Goal: Transaction & Acquisition: Purchase product/service

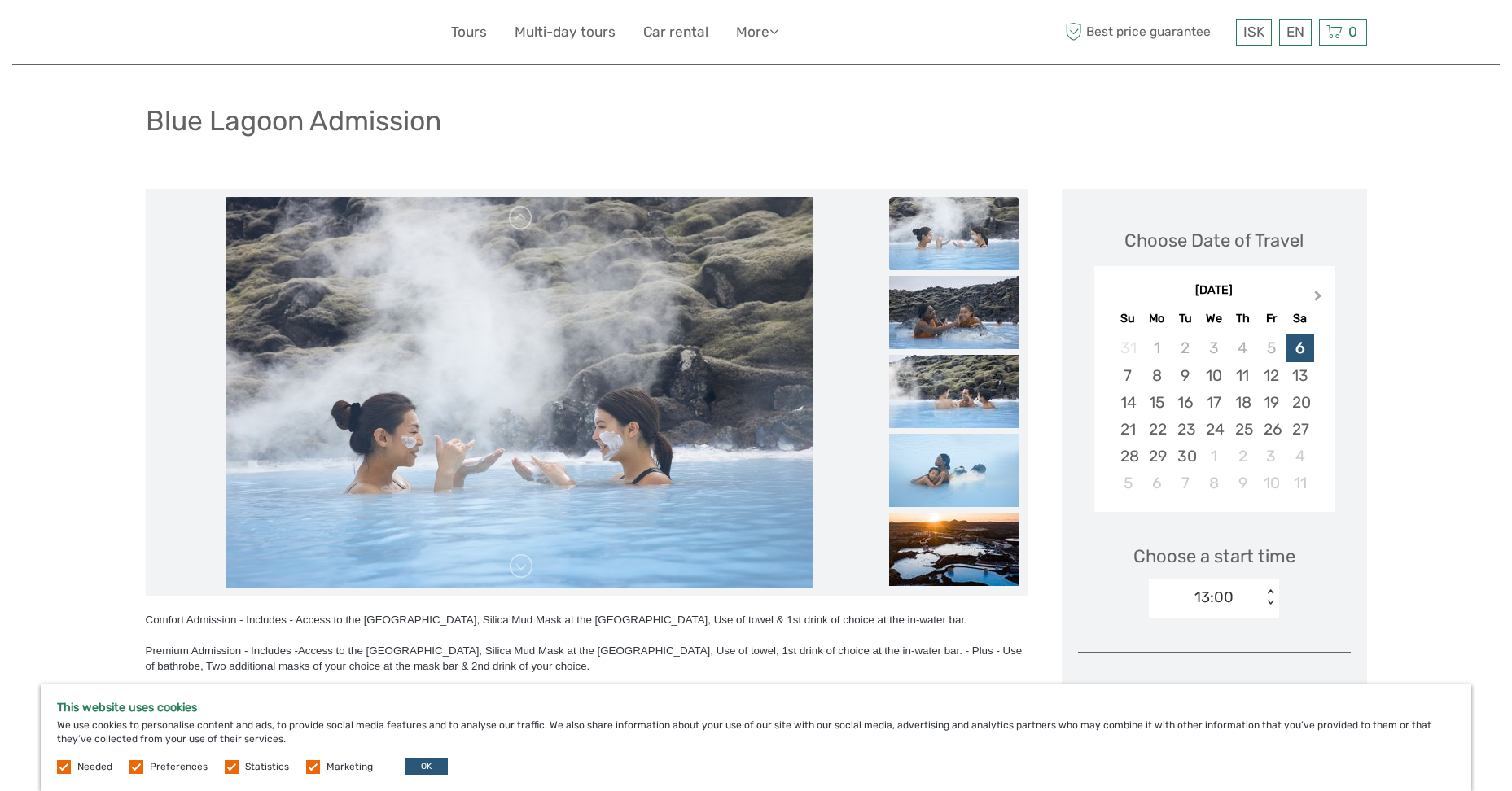
click at [1318, 293] on span "Next Month" at bounding box center [1318, 299] width 0 height 24
click at [1213, 349] on div "1" at bounding box center [1214, 348] width 29 height 27
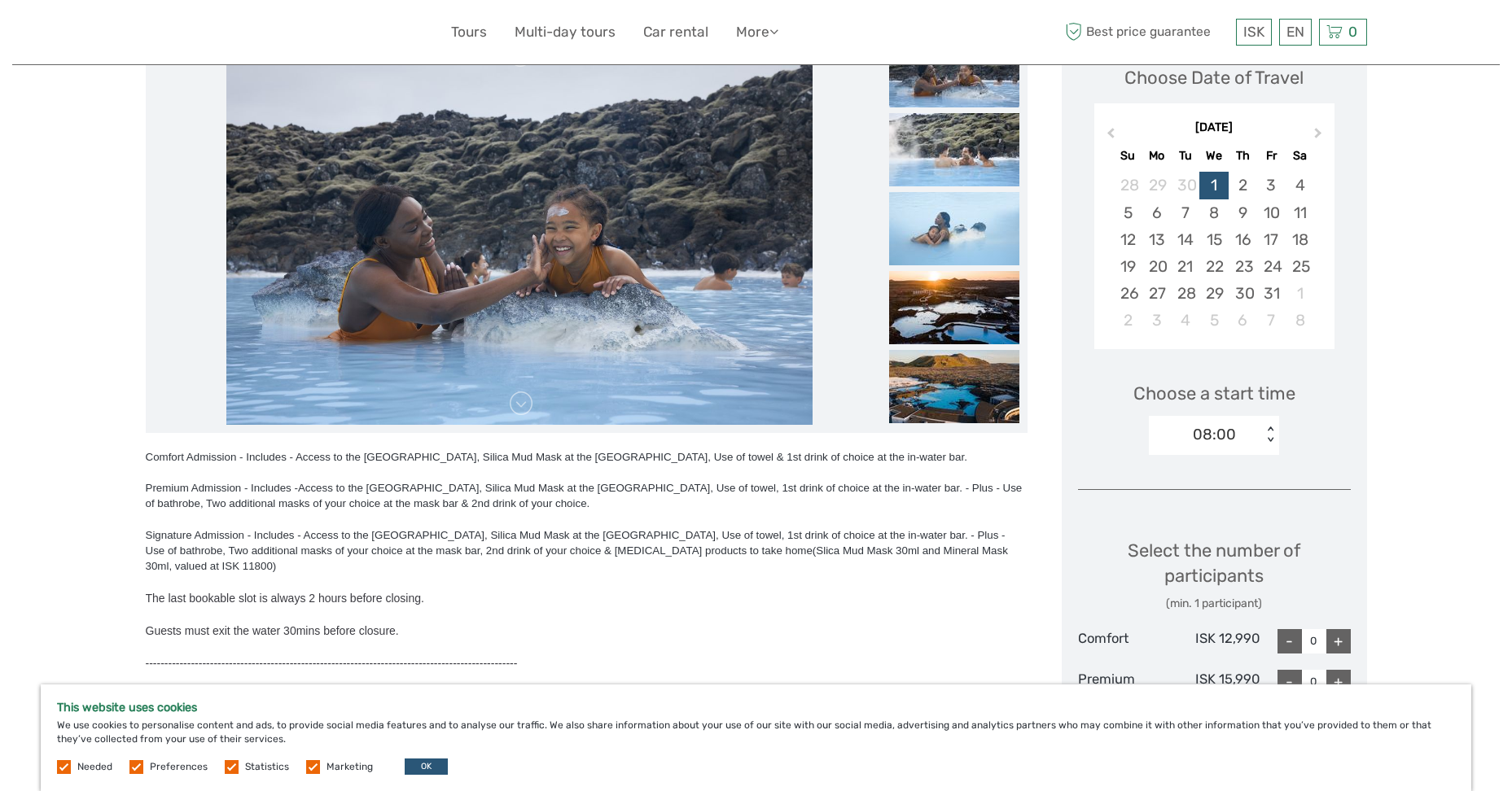
scroll to position [407, 0]
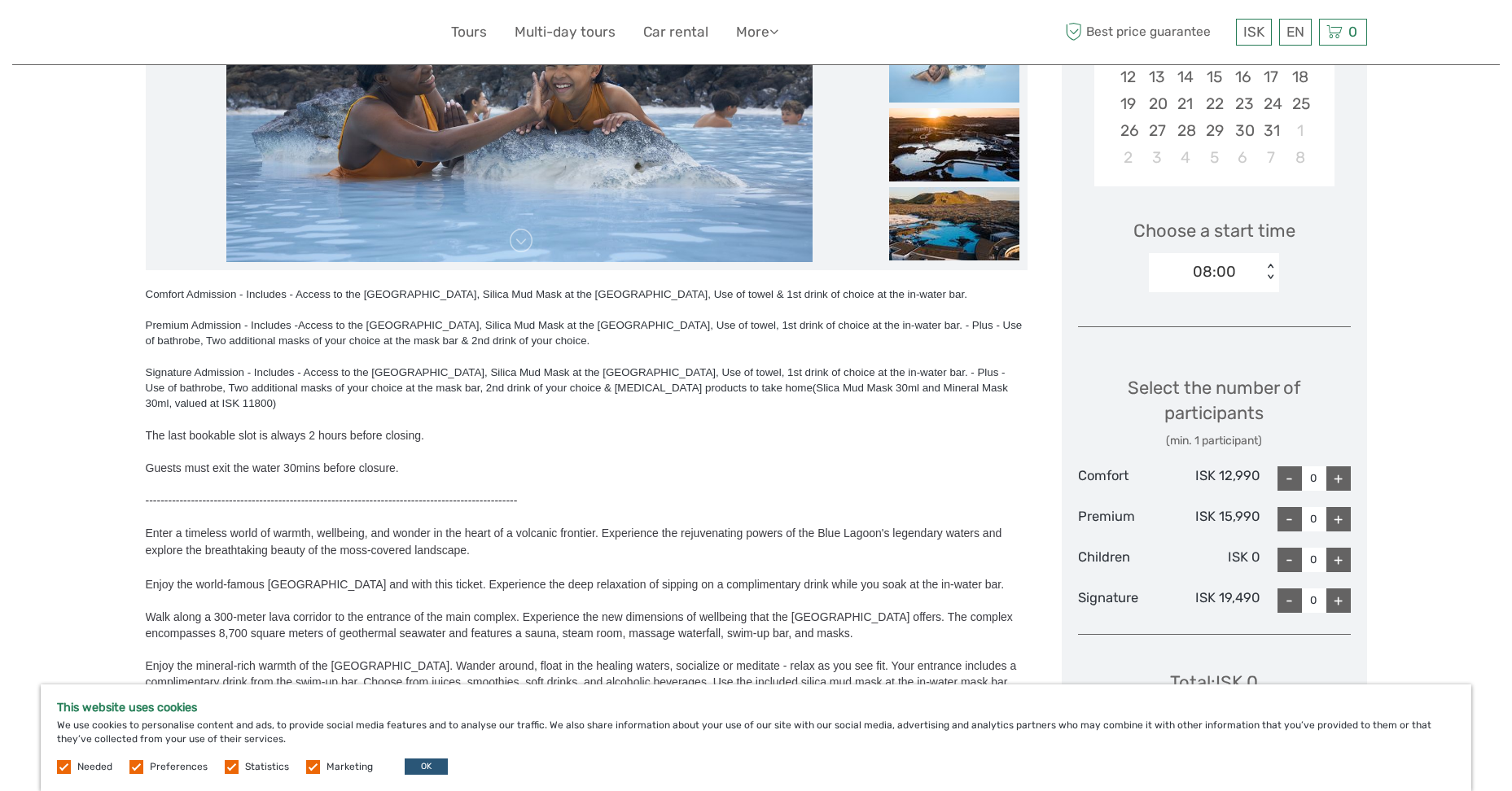
click at [1336, 480] on div "+" at bounding box center [1339, 479] width 25 height 25
type input "1"
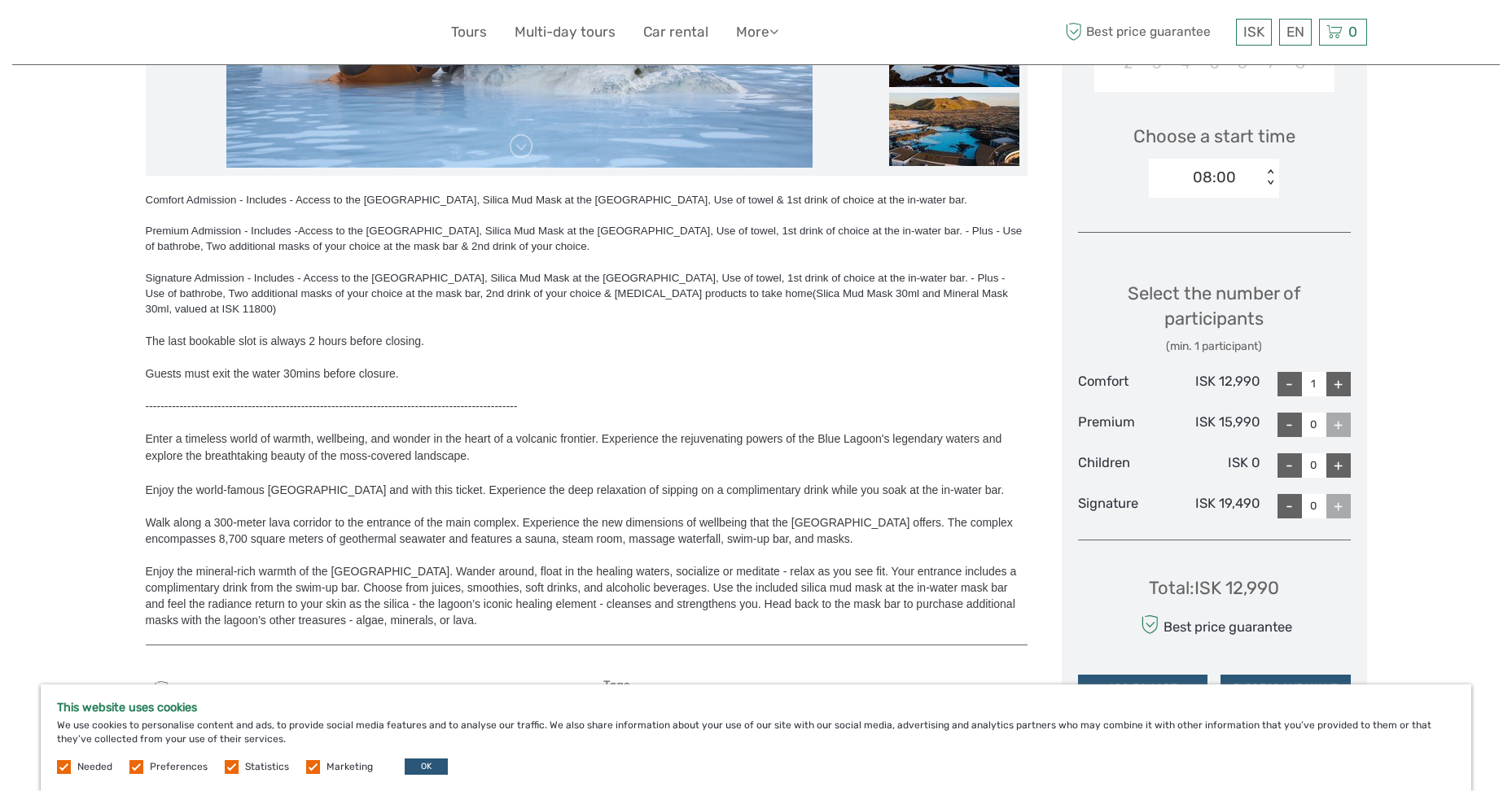
scroll to position [651, 0]
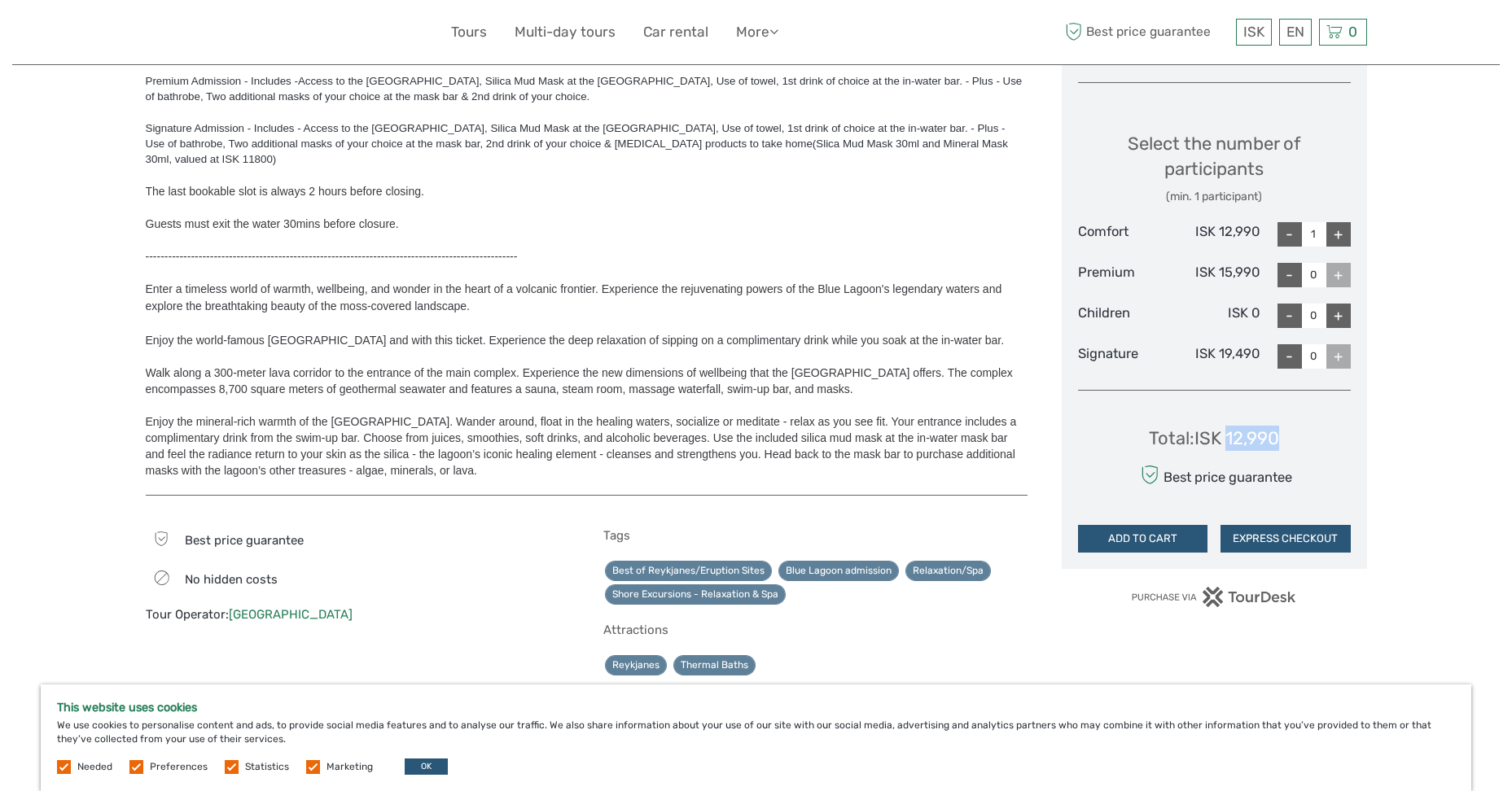
drag, startPoint x: 1273, startPoint y: 443, endPoint x: 1295, endPoint y: 439, distance: 22.4
click at [1295, 439] on div "Total : ISK 12,990 Best price guarantee ADD TO CART EXPRESS CHECKOUT" at bounding box center [1214, 479] width 273 height 149
copy div "12,990"
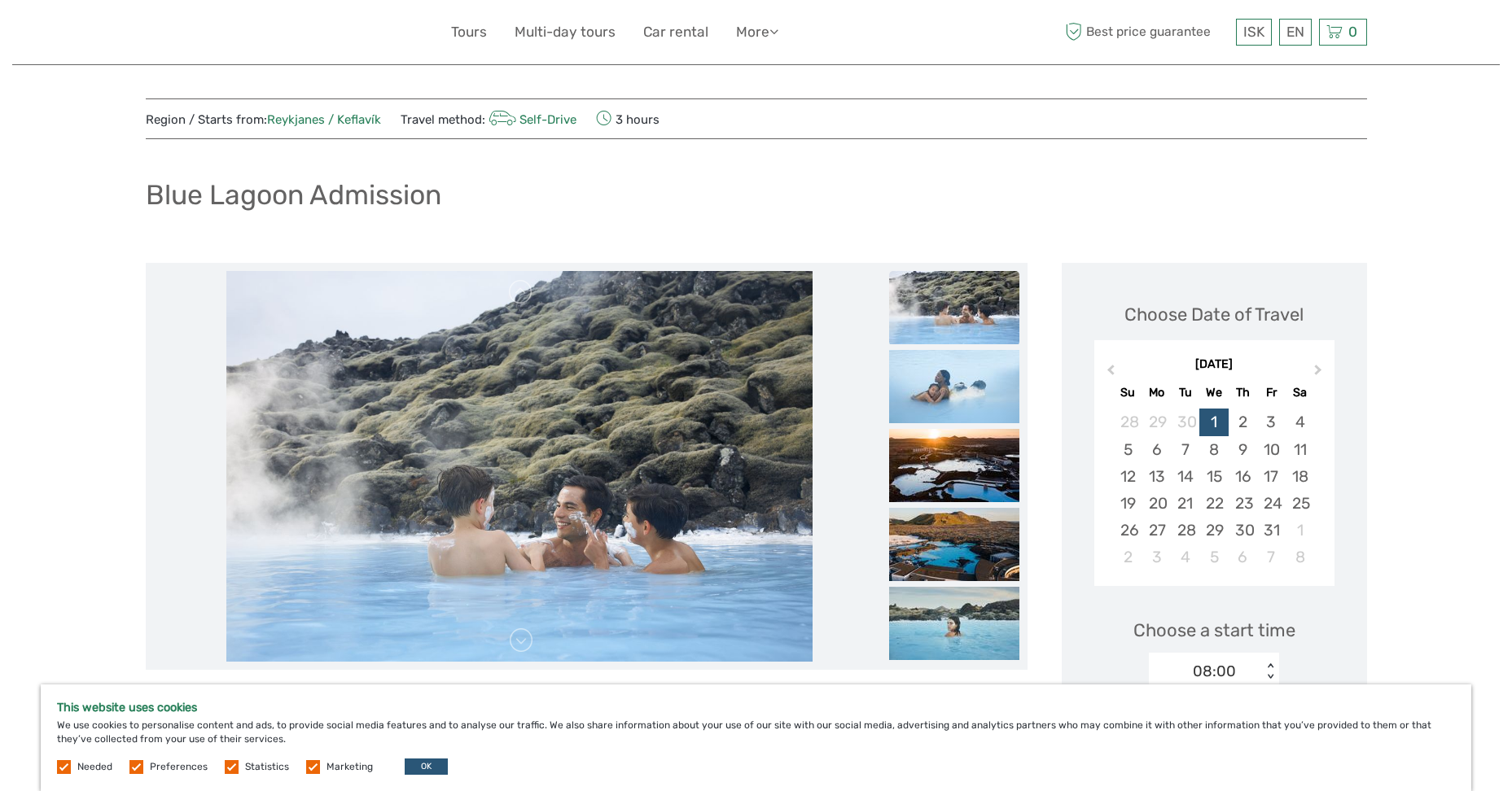
scroll to position [0, 0]
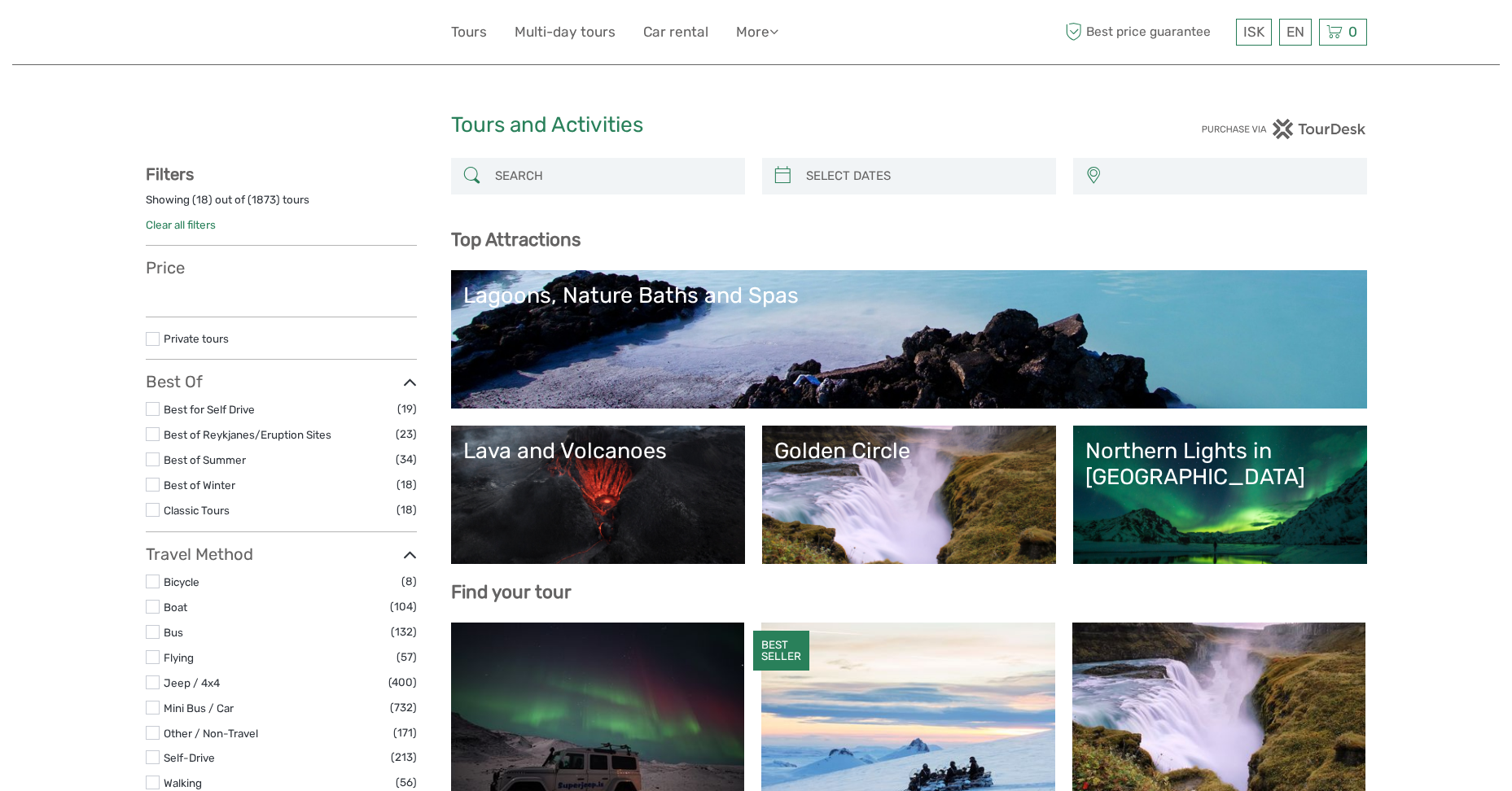
click at [1198, 484] on link "Northern Lights in Iceland" at bounding box center [1220, 494] width 270 height 114
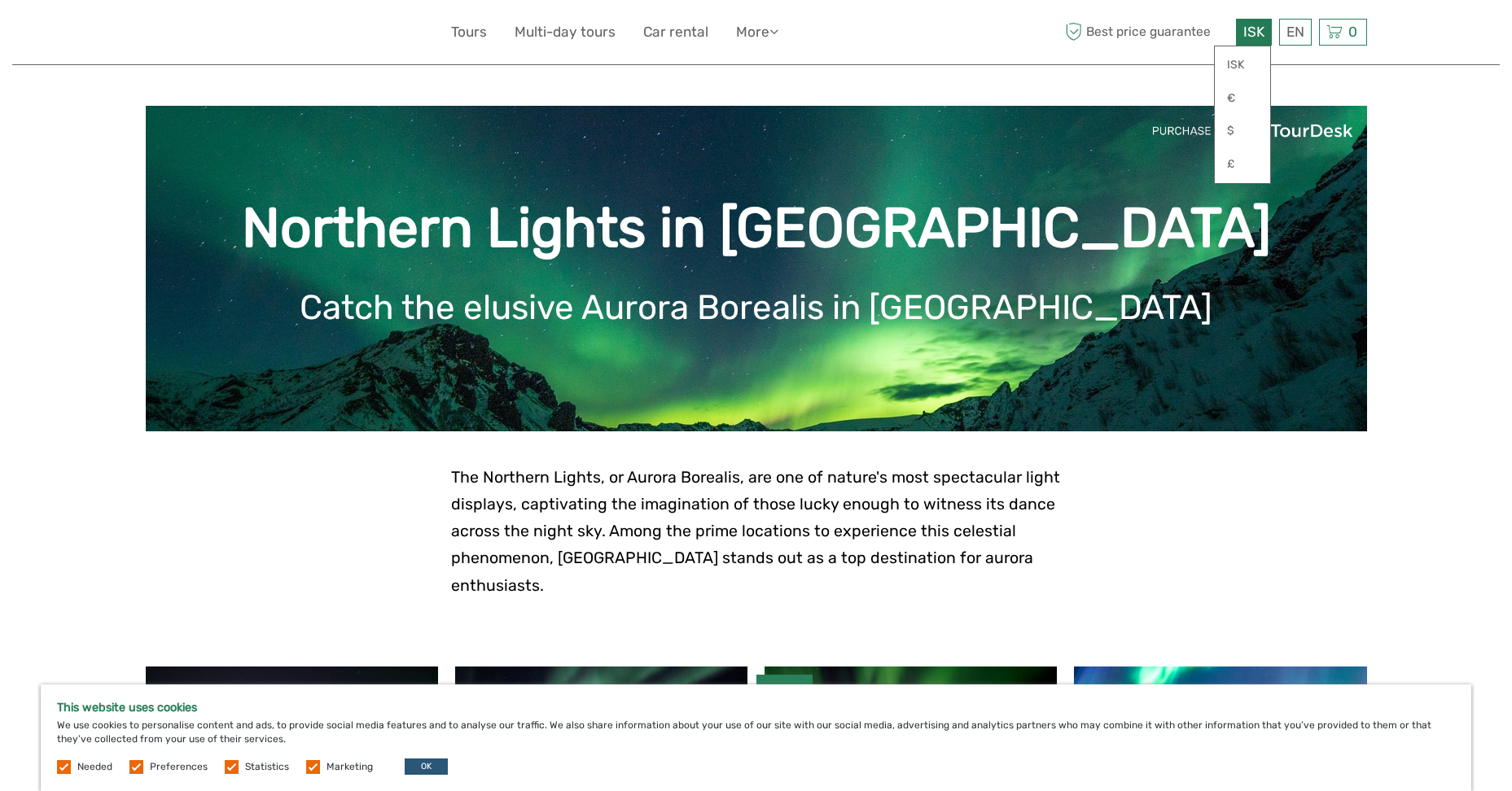
click at [1259, 36] on span "ISK" at bounding box center [1254, 32] width 21 height 16
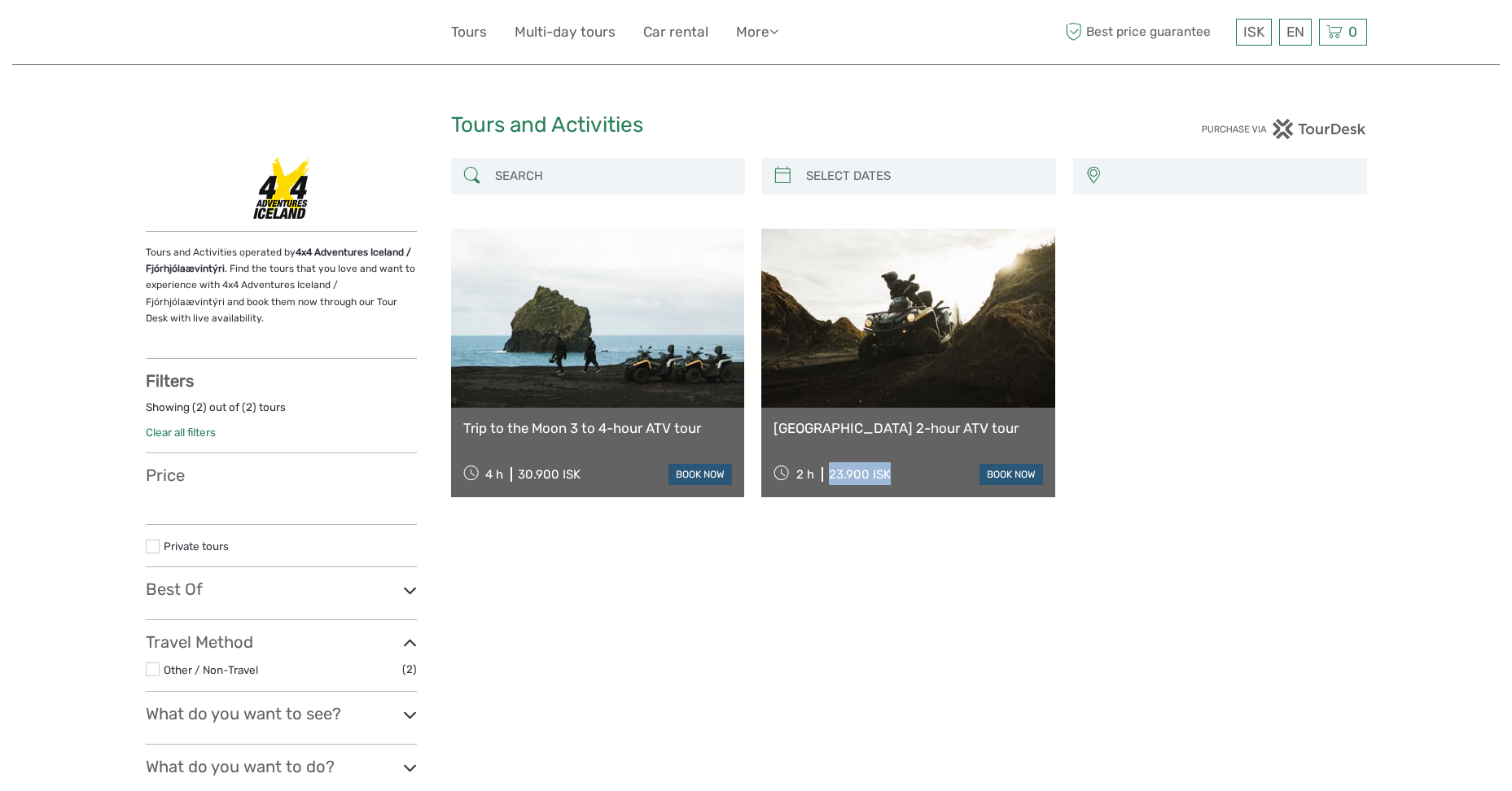
drag, startPoint x: 913, startPoint y: 474, endPoint x: 839, endPoint y: 475, distance: 74.0
click at [839, 475] on div "2 h 23.900 ISK book now" at bounding box center [908, 474] width 270 height 23
drag, startPoint x: 829, startPoint y: 575, endPoint x: 827, endPoint y: 547, distance: 28.1
click at [827, 558] on div "Capital Region Reykjanes / Keflavík Trip to the Moon 3 to 4-hour ATV tour 4 h 3…" at bounding box center [909, 511] width 916 height 706
drag, startPoint x: 828, startPoint y: 480, endPoint x: 894, endPoint y: 477, distance: 66.1
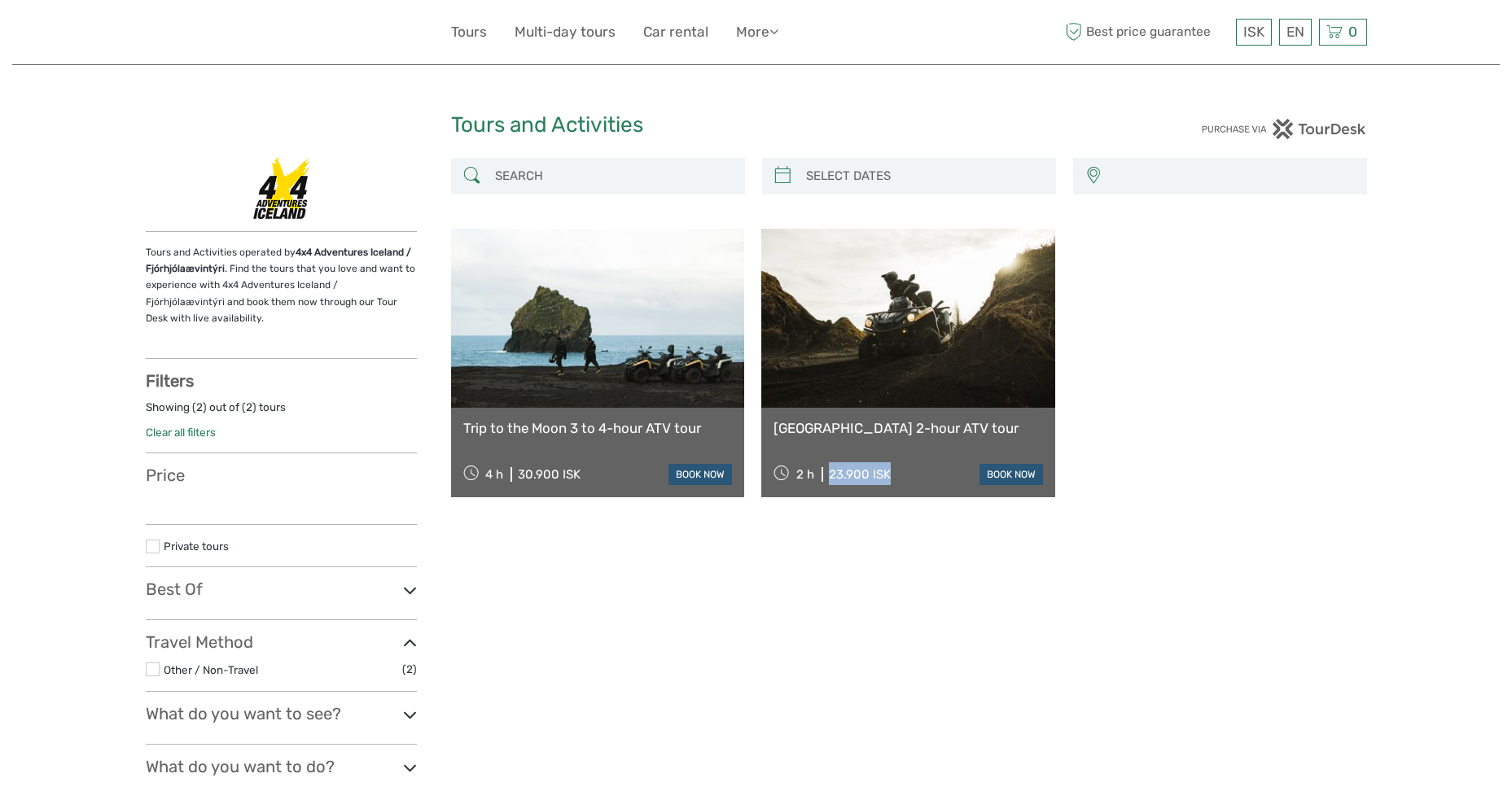
click at [894, 477] on div "2 h 23.900 ISK book now" at bounding box center [908, 474] width 270 height 23
copy div "23.900 ISK"
select select
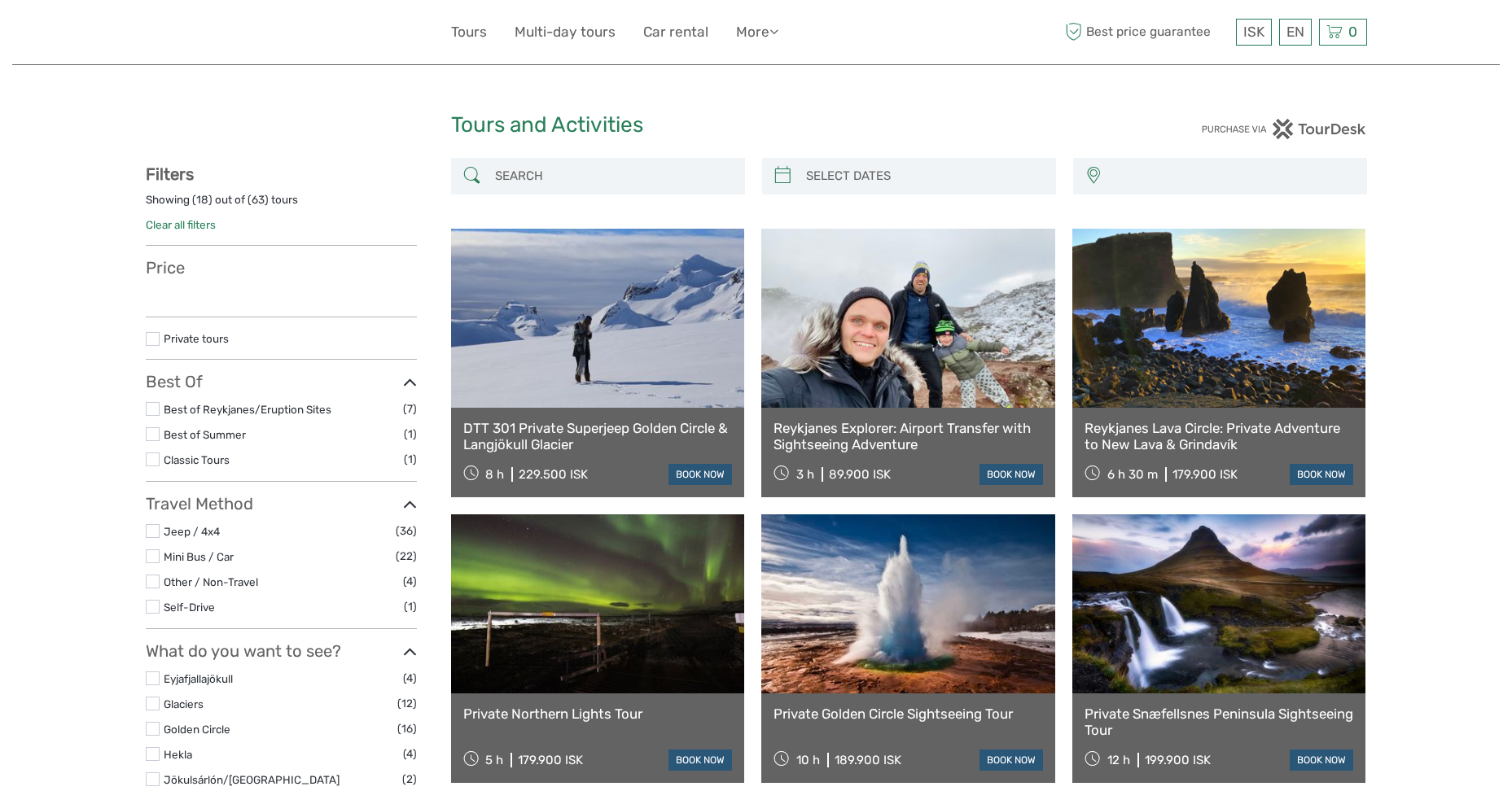
select select
